Goal: Transaction & Acquisition: Purchase product/service

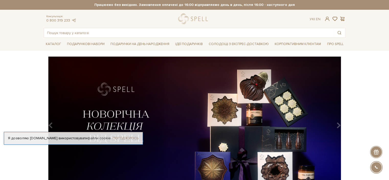
click at [123, 139] on link "Погоджуюсь" at bounding box center [125, 138] width 26 height 5
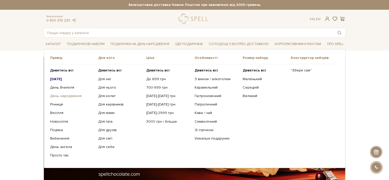
click at [63, 97] on link "День народження" at bounding box center [72, 96] width 44 height 5
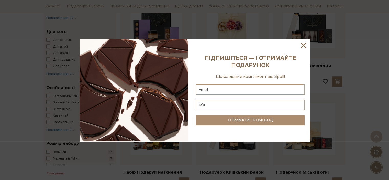
scroll to position [256, 0]
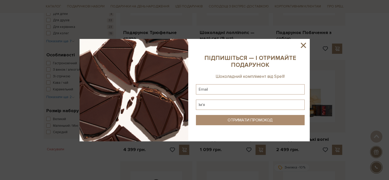
click at [304, 45] on icon at bounding box center [303, 45] width 9 height 9
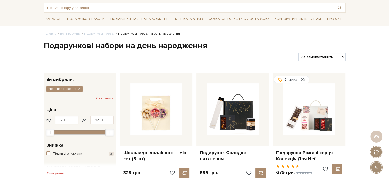
scroll to position [0, 0]
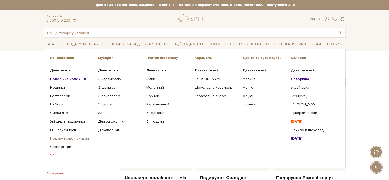
click at [73, 138] on link "Подарункове пакування" at bounding box center [72, 138] width 44 height 5
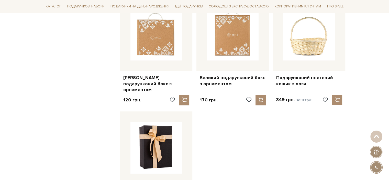
scroll to position [588, 0]
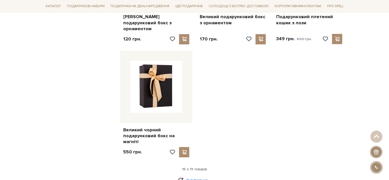
click at [193, 175] on link "Дивитися ще" at bounding box center [194, 179] width 33 height 9
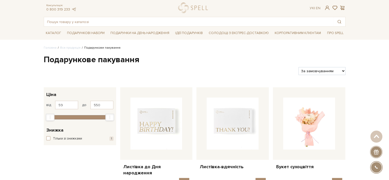
scroll to position [0, 0]
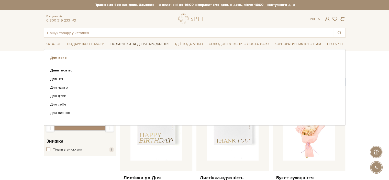
click at [133, 43] on link "Подарунки на День народження" at bounding box center [139, 44] width 63 height 8
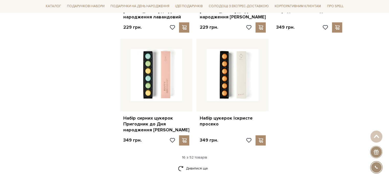
scroll to position [690, 0]
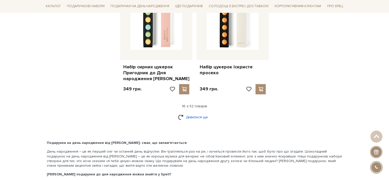
click at [194, 112] on link "Дивитися ще" at bounding box center [194, 116] width 33 height 9
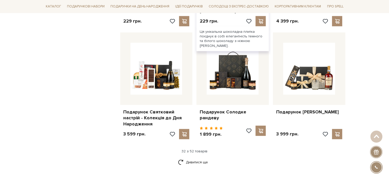
scroll to position [1278, 0]
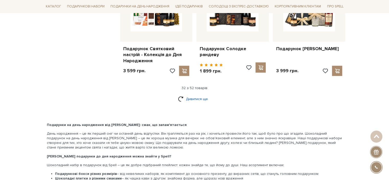
click at [196, 94] on link "Дивитися ще" at bounding box center [194, 98] width 33 height 9
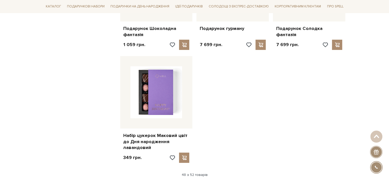
scroll to position [1891, 0]
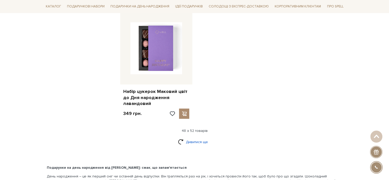
click at [197, 137] on link "Дивитися ще" at bounding box center [194, 141] width 33 height 9
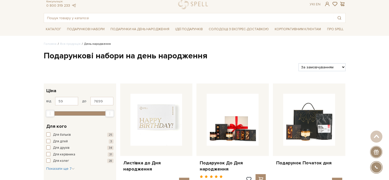
scroll to position [0, 0]
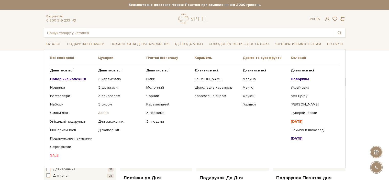
click at [103, 112] on link "Асорті" at bounding box center [120, 112] width 44 height 5
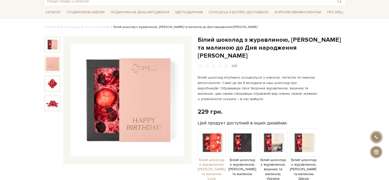
scroll to position [77, 0]
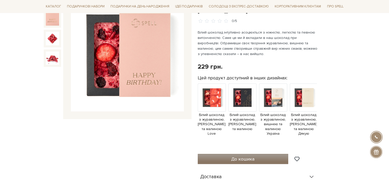
click at [251, 156] on span "До кошика" at bounding box center [242, 159] width 23 height 6
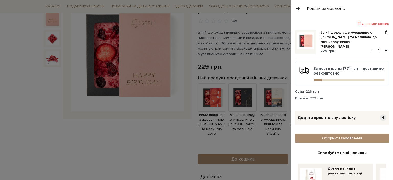
click at [204, 130] on div at bounding box center [196, 90] width 393 height 180
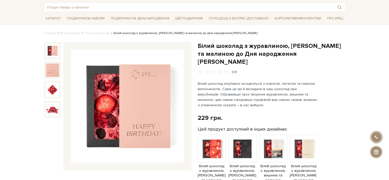
scroll to position [0, 0]
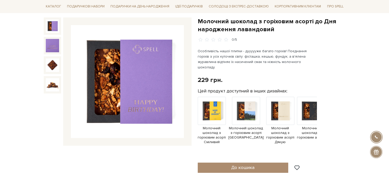
scroll to position [51, 0]
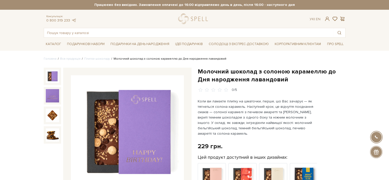
scroll to position [77, 0]
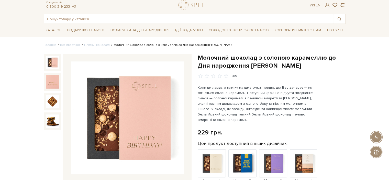
scroll to position [26, 0]
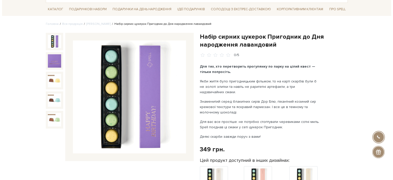
scroll to position [102, 0]
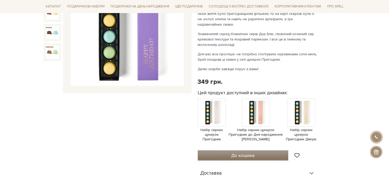
click at [238, 152] on span "До кошика" at bounding box center [242, 155] width 23 height 6
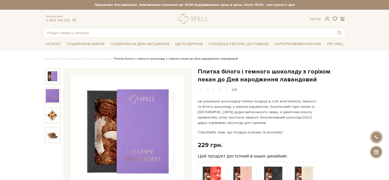
click at [340, 21] on div "Консультація: 0 800 319 233 Ук | En |" at bounding box center [195, 19] width 308 height 10
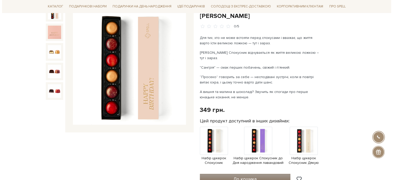
scroll to position [102, 0]
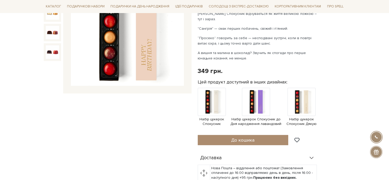
click at [241, 134] on div "Набір цукерок Спокусник до Дня народження рожевий 0/5 Для тих, хто не може всто…" at bounding box center [272, 117] width 148 height 305
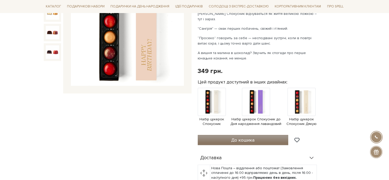
click at [241, 139] on span "До кошика" at bounding box center [242, 140] width 23 height 6
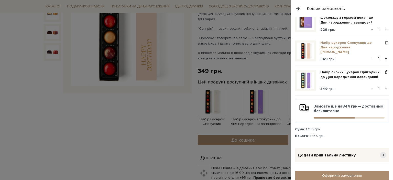
scroll to position [0, 0]
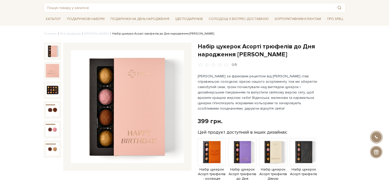
scroll to position [51, 0]
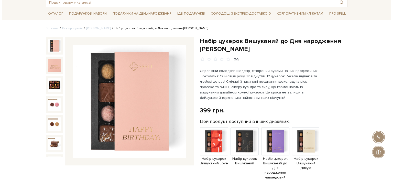
scroll to position [102, 0]
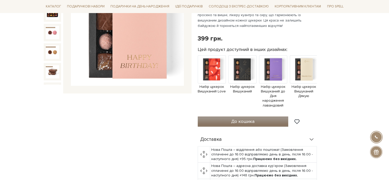
click at [260, 117] on button "До кошика" at bounding box center [243, 121] width 91 height 10
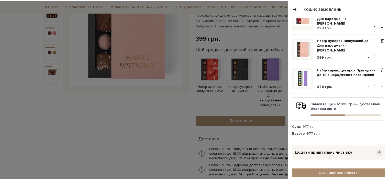
scroll to position [0, 0]
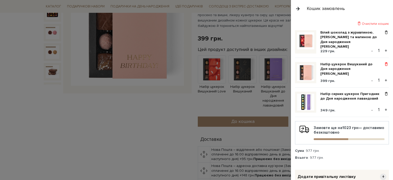
click at [383, 62] on span at bounding box center [385, 64] width 5 height 5
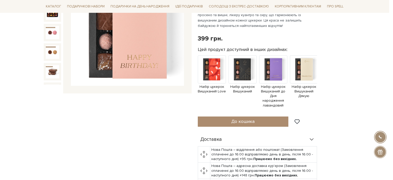
click at [232, 82] on div at bounding box center [196, 90] width 393 height 180
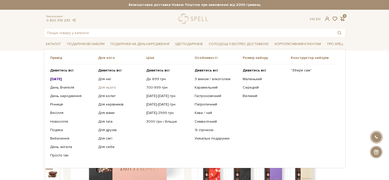
click at [107, 88] on link "Для нього" at bounding box center [120, 87] width 44 height 5
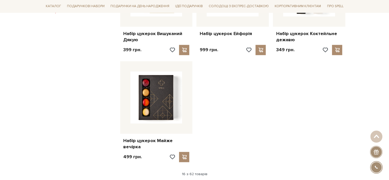
scroll to position [613, 0]
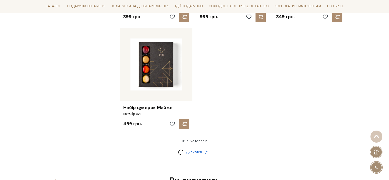
click at [208, 147] on link "Дивитися ще" at bounding box center [194, 151] width 33 height 9
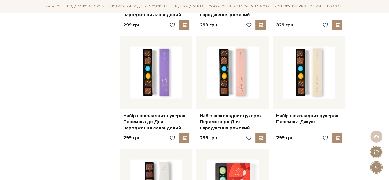
scroll to position [1176, 0]
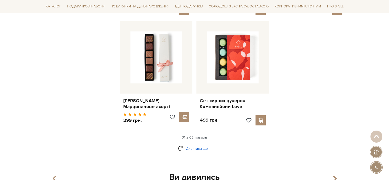
click at [200, 144] on link "Дивитися ще" at bounding box center [194, 148] width 33 height 9
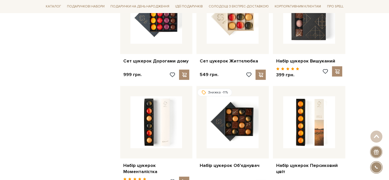
scroll to position [1712, 0]
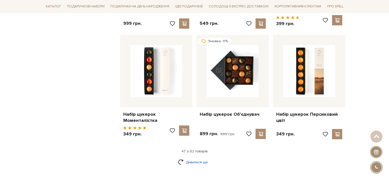
click at [199, 157] on link "Дивитися ще" at bounding box center [194, 161] width 33 height 9
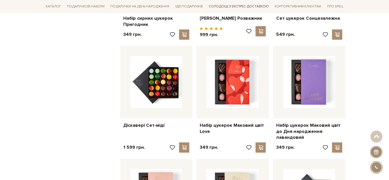
scroll to position [1993, 0]
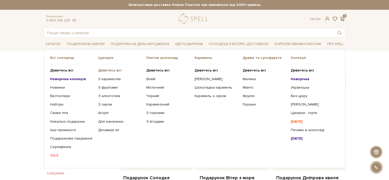
click at [108, 71] on b "Дивитись всі" at bounding box center [109, 70] width 23 height 4
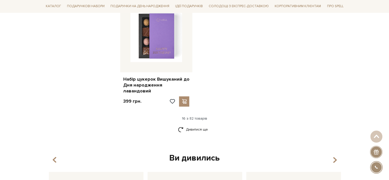
scroll to position [690, 0]
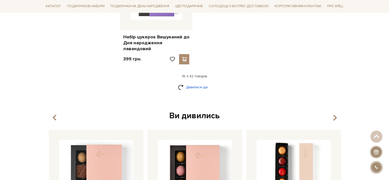
click at [202, 84] on link "Дивитися ще" at bounding box center [194, 87] width 33 height 9
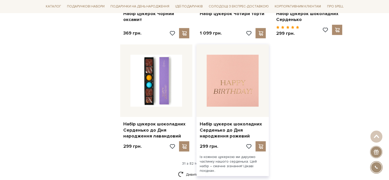
scroll to position [1201, 0]
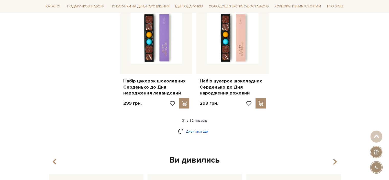
click at [208, 127] on link "Дивитися ще" at bounding box center [194, 131] width 33 height 9
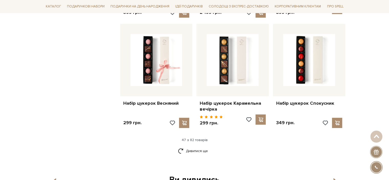
scroll to position [1789, 0]
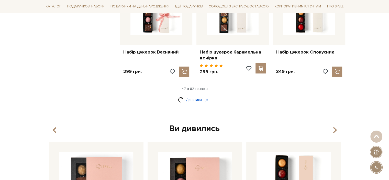
click at [200, 95] on div "Дивитися ще" at bounding box center [195, 102] width 306 height 15
click at [200, 95] on link "Дивитися ще" at bounding box center [194, 99] width 33 height 9
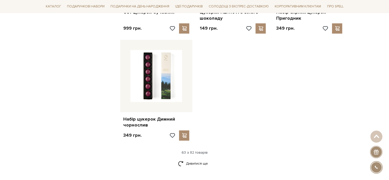
scroll to position [2377, 0]
click at [200, 158] on link "Дивитися ще" at bounding box center [194, 162] width 33 height 9
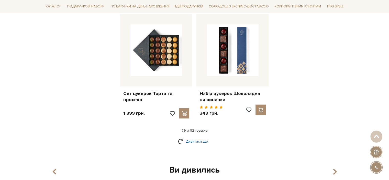
scroll to position [2913, 0]
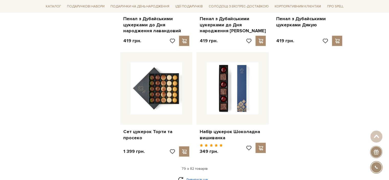
click at [194, 175] on link "Дивитися ще" at bounding box center [194, 179] width 33 height 9
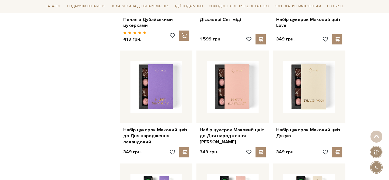
scroll to position [2658, 0]
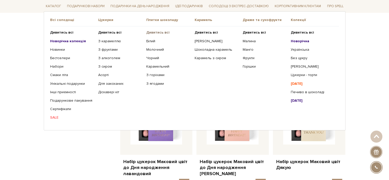
click at [154, 33] on b "Дивитись всі" at bounding box center [157, 32] width 23 height 4
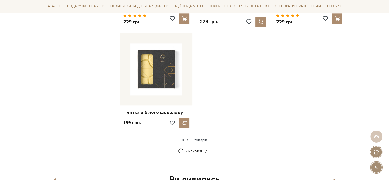
scroll to position [690, 0]
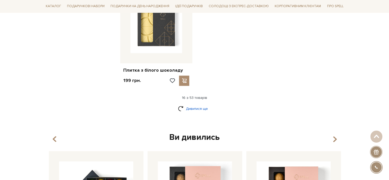
click at [186, 106] on link "Дивитися ще" at bounding box center [194, 108] width 33 height 9
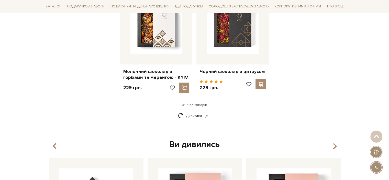
scroll to position [1252, 0]
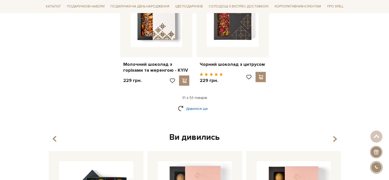
click at [208, 104] on link "Дивитися ще" at bounding box center [194, 108] width 33 height 9
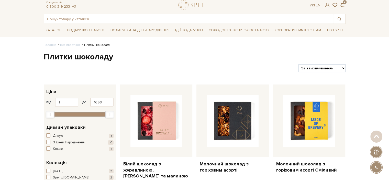
scroll to position [0, 0]
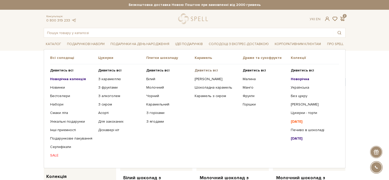
click at [205, 70] on b "Дивитись всі" at bounding box center [205, 70] width 23 height 4
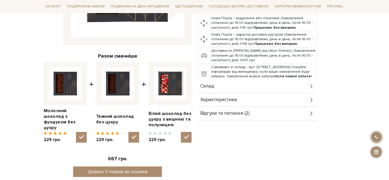
scroll to position [179, 0]
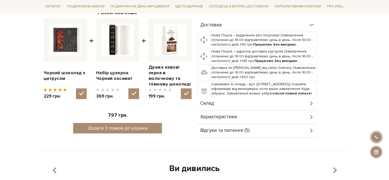
scroll to position [128, 0]
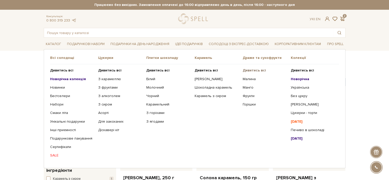
click at [257, 69] on b "Дивитись всі" at bounding box center [254, 70] width 23 height 4
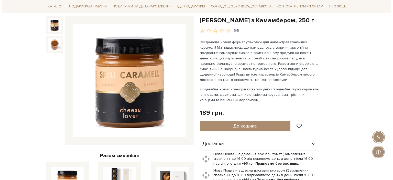
scroll to position [51, 0]
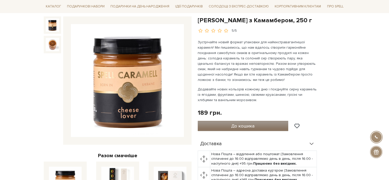
click at [259, 124] on button "До кошика" at bounding box center [243, 126] width 91 height 10
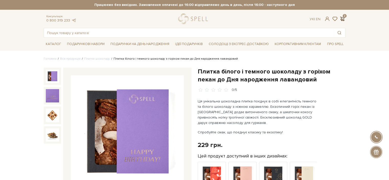
click at [343, 20] on span at bounding box center [342, 18] width 6 height 5
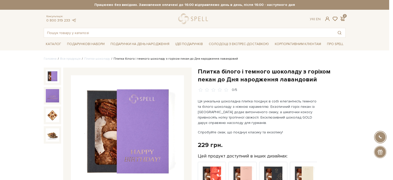
click at [227, 79] on div at bounding box center [196, 90] width 393 height 180
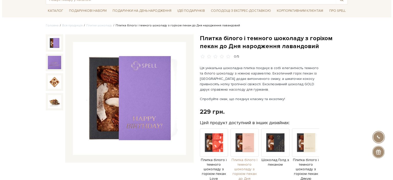
scroll to position [77, 0]
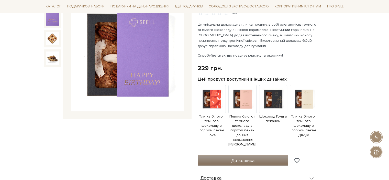
click at [239, 157] on span "До кошика" at bounding box center [242, 160] width 23 height 6
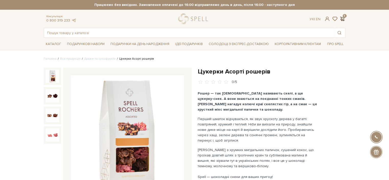
click at [342, 19] on span at bounding box center [342, 18] width 6 height 5
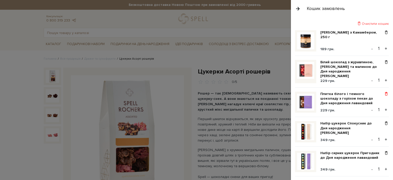
click at [384, 91] on span at bounding box center [385, 93] width 5 height 5
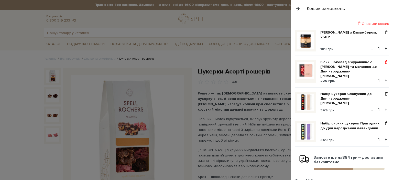
click at [385, 63] on span at bounding box center [385, 62] width 5 height 5
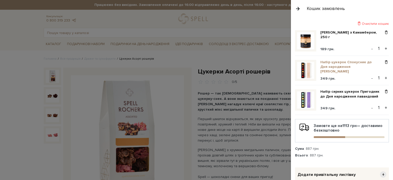
click at [330, 66] on link "Набір цукерок Спокусник до Дня народження [PERSON_NAME]" at bounding box center [351, 67] width 63 height 14
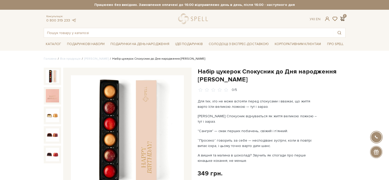
click at [339, 17] on span at bounding box center [342, 18] width 6 height 5
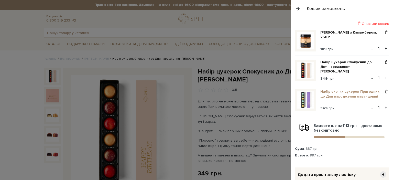
click at [330, 93] on link "Набір сирних цукерок Пригодник до Дня народження лавандовий" at bounding box center [351, 93] width 63 height 9
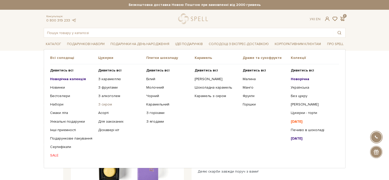
click at [107, 104] on link "З сиром" at bounding box center [120, 104] width 44 height 5
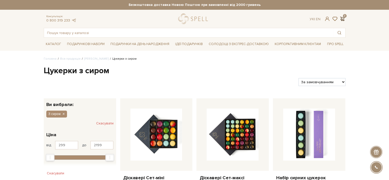
click at [342, 19] on span at bounding box center [342, 18] width 6 height 5
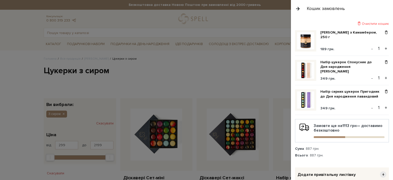
click at [229, 65] on div at bounding box center [196, 90] width 393 height 180
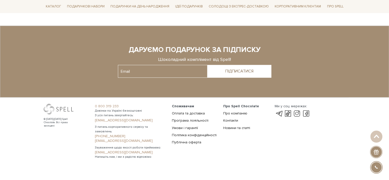
scroll to position [981, 0]
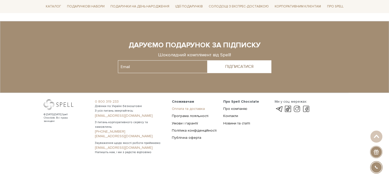
click at [194, 109] on link "Оплата та доставка" at bounding box center [188, 108] width 33 height 4
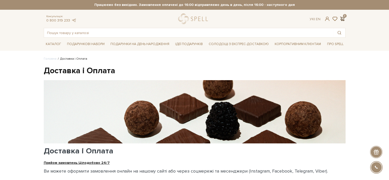
click at [342, 20] on span at bounding box center [342, 18] width 6 height 5
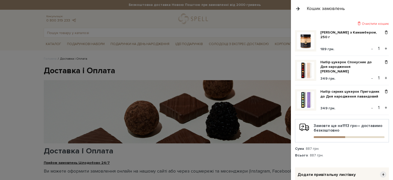
click at [156, 51] on div at bounding box center [196, 90] width 393 height 180
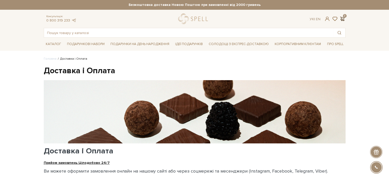
click at [344, 20] on span at bounding box center [342, 18] width 6 height 5
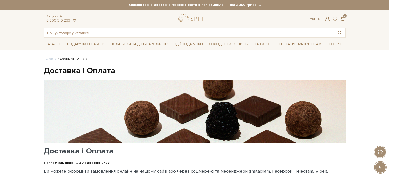
click at [236, 39] on div at bounding box center [196, 90] width 393 height 180
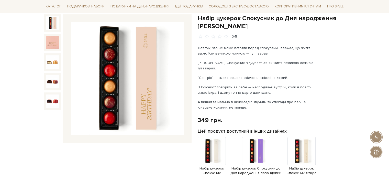
scroll to position [26, 0]
